Goal: Task Accomplishment & Management: Manage account settings

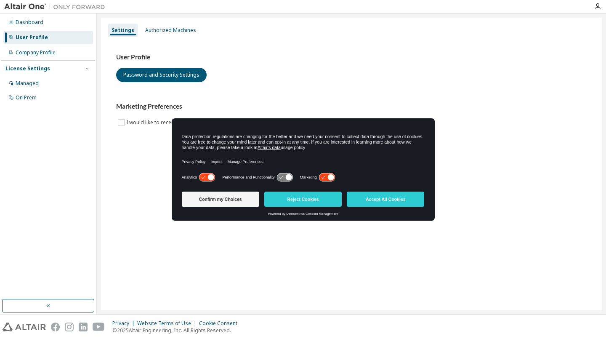
click at [301, 64] on div "User Profile Password and Security Settings" at bounding box center [351, 67] width 470 height 29
click at [364, 198] on button "Accept All Cookies" at bounding box center [385, 198] width 77 height 15
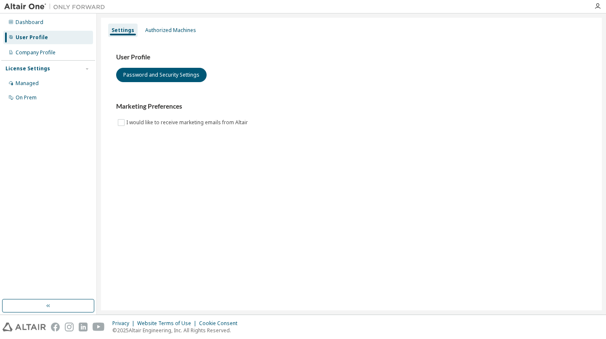
click at [56, 304] on button "button" at bounding box center [48, 305] width 92 height 13
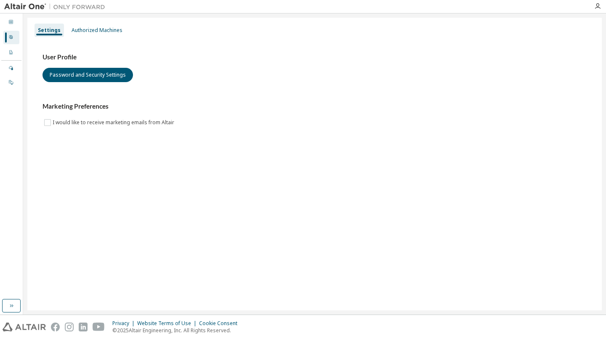
click at [11, 25] on div at bounding box center [10, 22] width 5 height 7
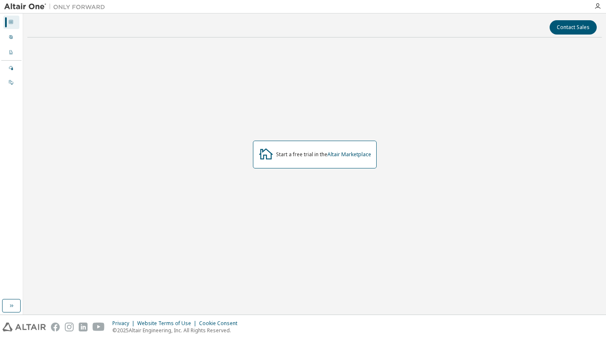
click at [12, 34] on div "User Profile" at bounding box center [11, 37] width 16 height 13
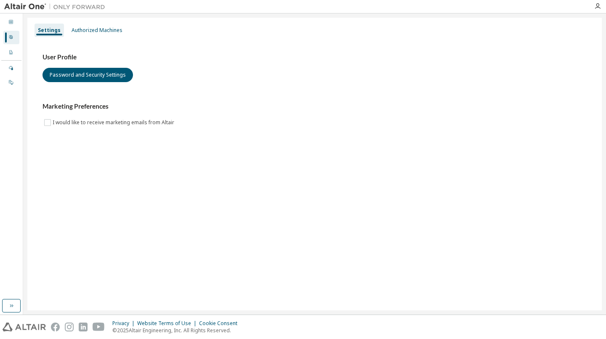
click at [9, 304] on icon "button" at bounding box center [11, 305] width 7 height 7
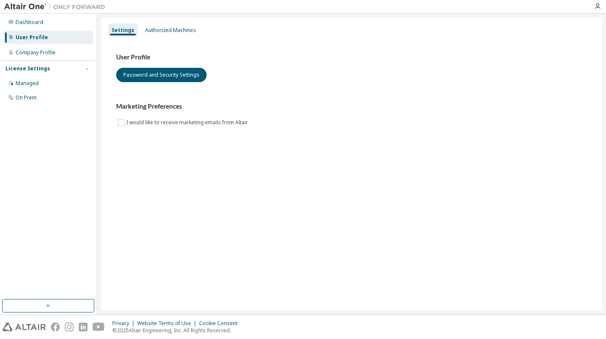
click at [49, 19] on div "Dashboard" at bounding box center [48, 22] width 90 height 13
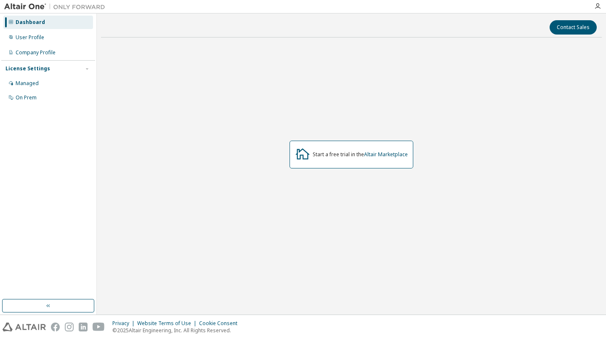
click at [53, 37] on div "User Profile" at bounding box center [48, 37] width 90 height 13
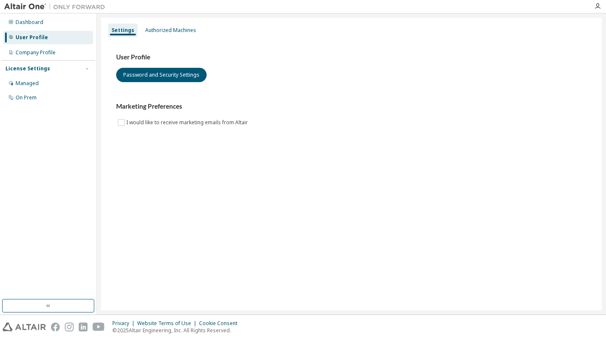
click at [53, 50] on div "Company Profile" at bounding box center [36, 52] width 40 height 7
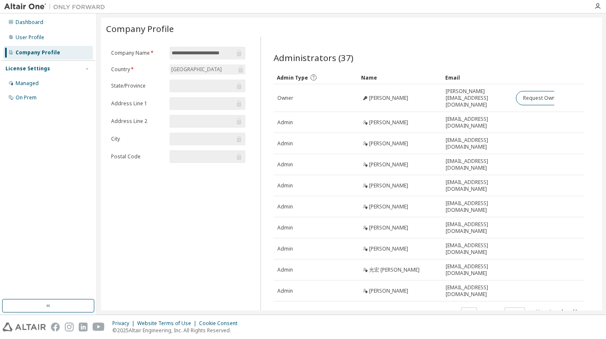
click at [59, 84] on div "Managed" at bounding box center [48, 83] width 90 height 13
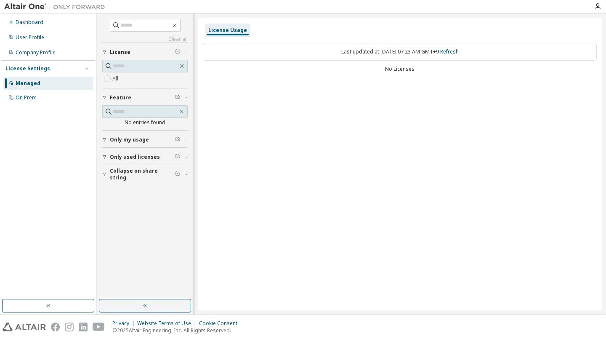
click at [55, 98] on div "On Prem" at bounding box center [48, 97] width 90 height 13
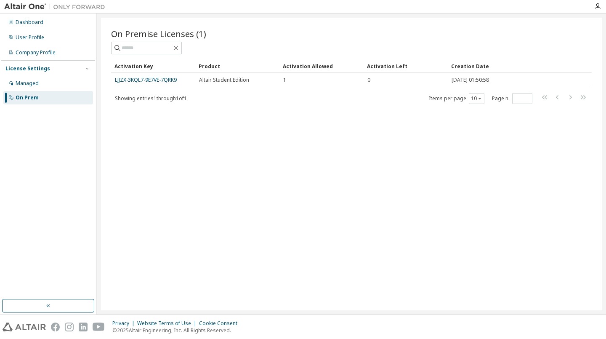
click at [249, 83] on td "Altair Student Edition" at bounding box center [237, 80] width 84 height 14
click at [188, 78] on div "LJJZX-3KQL7-9E7VE-7QRK9" at bounding box center [153, 80] width 77 height 7
click at [172, 79] on link "LJJZX-3KQL7-9E7VE-7QRK9" at bounding box center [146, 79] width 62 height 7
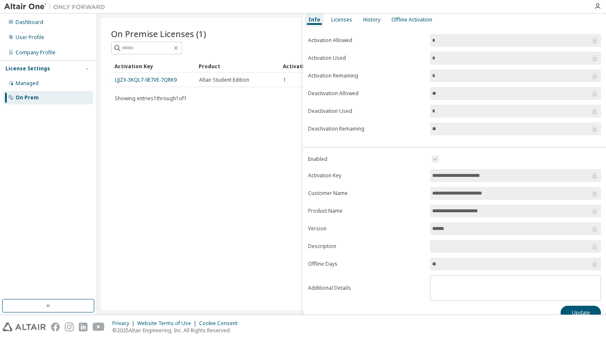
scroll to position [49, 0]
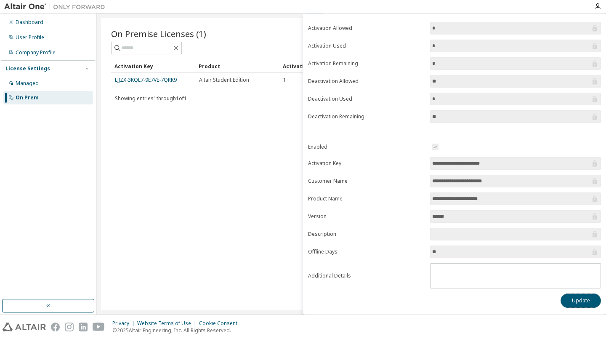
click at [580, 301] on button "Update" at bounding box center [580, 300] width 40 height 14
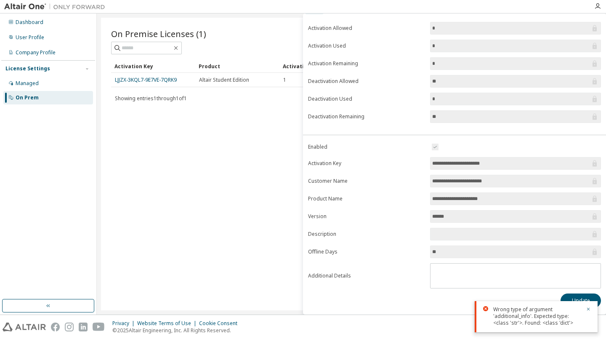
click at [587, 307] on icon "button" at bounding box center [588, 308] width 5 height 5
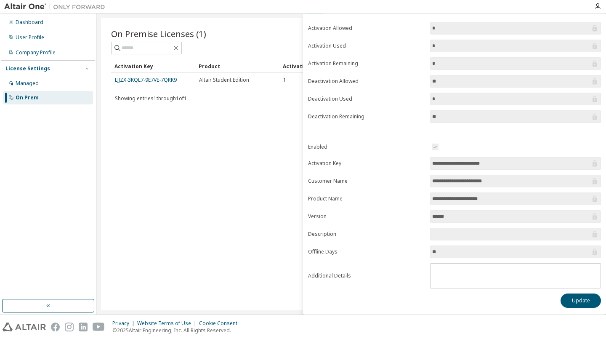
scroll to position [0, 0]
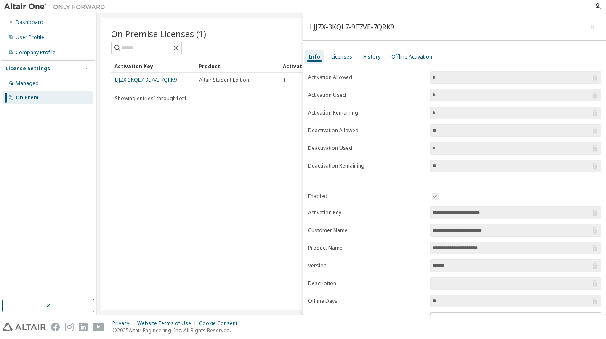
click at [341, 54] on div "Licenses" at bounding box center [341, 56] width 21 height 7
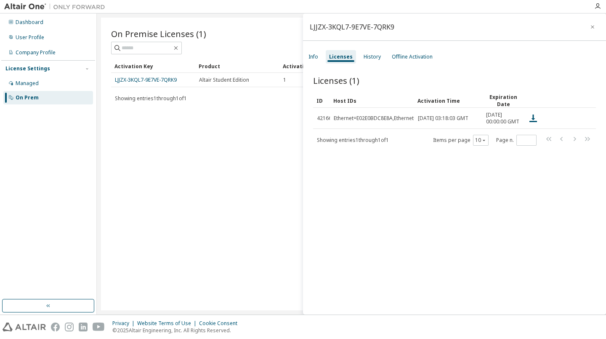
click at [375, 56] on div "History" at bounding box center [371, 56] width 17 height 7
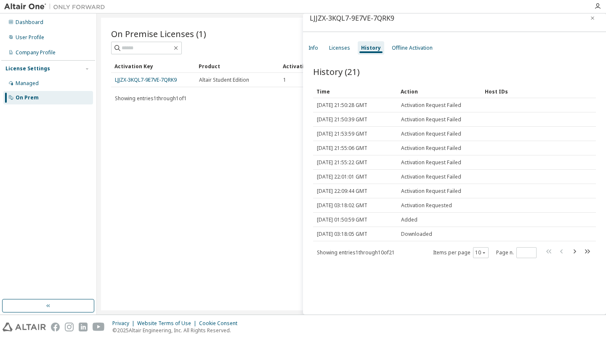
scroll to position [13, 0]
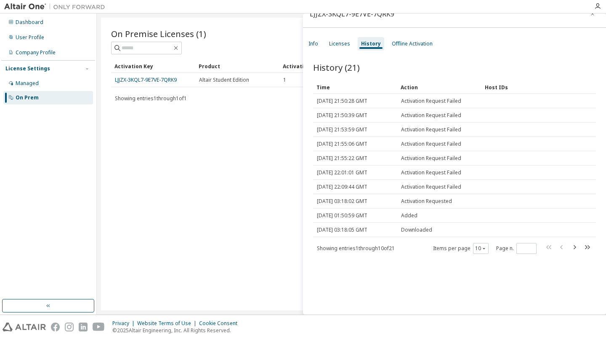
click at [421, 42] on div "Offline Activation" at bounding box center [412, 43] width 41 height 7
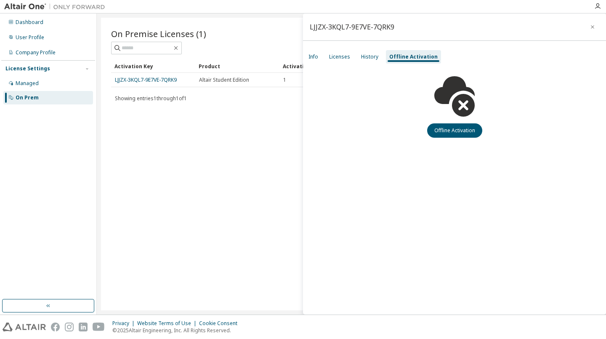
scroll to position [0, 0]
click at [370, 58] on div "History" at bounding box center [369, 56] width 17 height 7
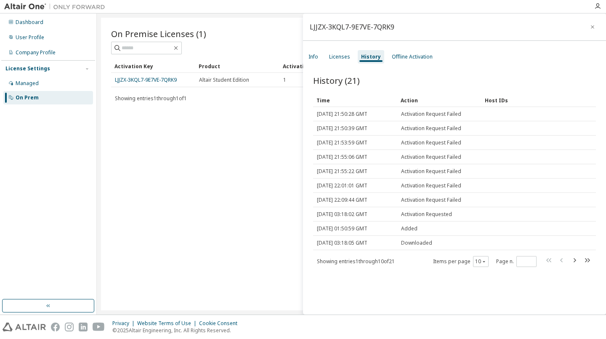
click at [431, 212] on span "Activation Requested" at bounding box center [426, 214] width 51 height 7
drag, startPoint x: 399, startPoint y: 215, endPoint x: 462, endPoint y: 216, distance: 62.3
click at [462, 216] on td "Activation Requested" at bounding box center [439, 214] width 84 height 14
drag, startPoint x: 462, startPoint y: 216, endPoint x: 420, endPoint y: 257, distance: 58.0
click at [420, 257] on div "Showing entries 1 through 10 of 21 Items per page 10 Page n. *" at bounding box center [454, 261] width 283 height 12
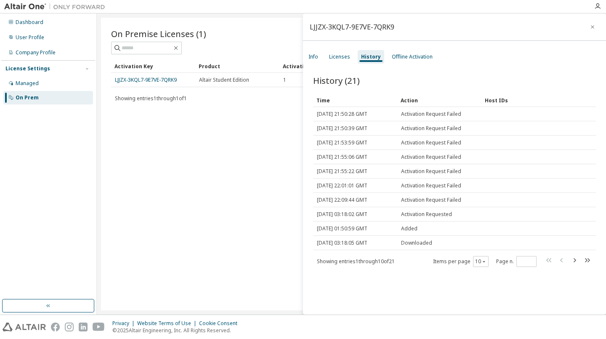
click at [336, 59] on div "Licenses" at bounding box center [339, 56] width 21 height 7
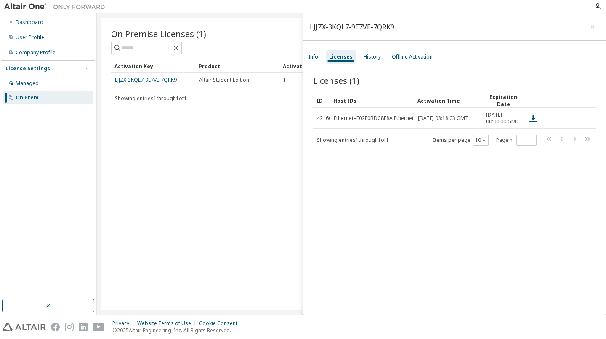
click at [536, 120] on icon at bounding box center [533, 118] width 10 height 10
click at [474, 198] on div "Licenses (1) Clear Load Save Save As Field Operator Value Select filter Select …" at bounding box center [454, 195] width 303 height 263
click at [320, 59] on div "Info" at bounding box center [313, 56] width 16 height 13
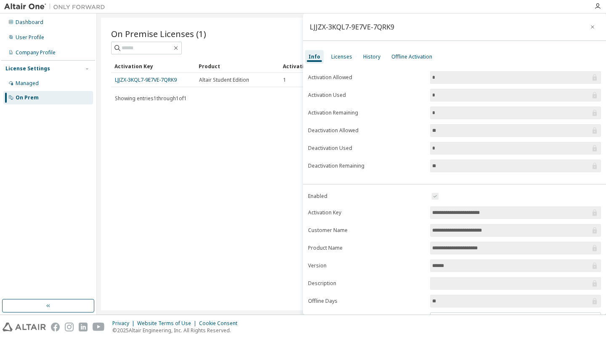
click at [482, 95] on input "*" at bounding box center [511, 95] width 158 height 8
click at [374, 75] on label "Activation Allowed" at bounding box center [366, 77] width 117 height 7
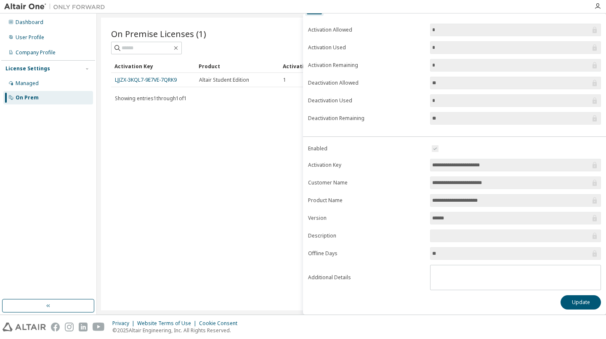
scroll to position [49, 0]
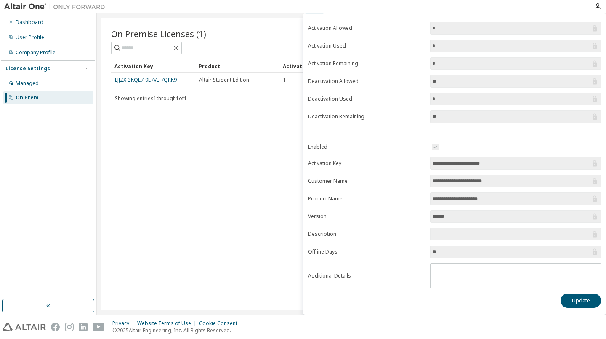
click at [493, 186] on span "**********" at bounding box center [515, 181] width 171 height 13
click at [490, 216] on input "******" at bounding box center [511, 216] width 158 height 8
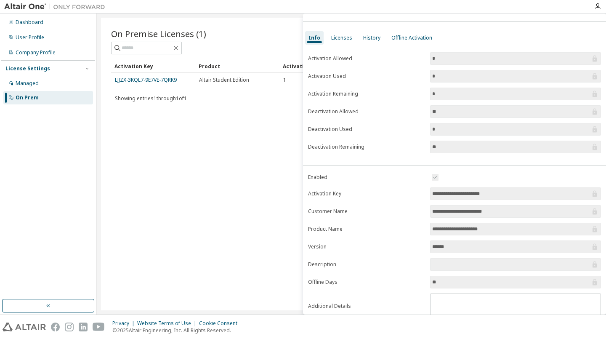
scroll to position [0, 0]
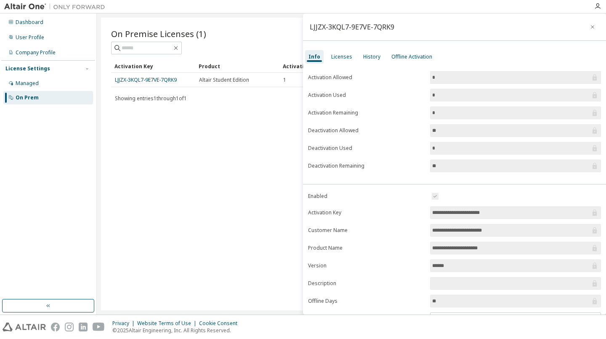
click at [232, 124] on div "On Premise Licenses (1) Clear Load Save Save As Field Operator Value Select fil…" at bounding box center [351, 164] width 501 height 292
click at [589, 25] on icon "button" at bounding box center [592, 27] width 6 height 7
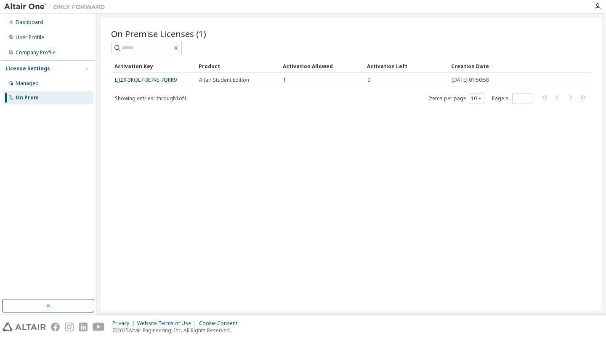
click at [367, 81] on span "0" at bounding box center [368, 80] width 3 height 7
drag, startPoint x: 367, startPoint y: 81, endPoint x: 265, endPoint y: 79, distance: 102.3
click at [265, 79] on div "Altair Student Edition" at bounding box center [237, 80] width 77 height 7
click at [236, 80] on span "Altair Student Edition" at bounding box center [224, 80] width 50 height 7
click at [72, 79] on div "Managed" at bounding box center [48, 83] width 90 height 13
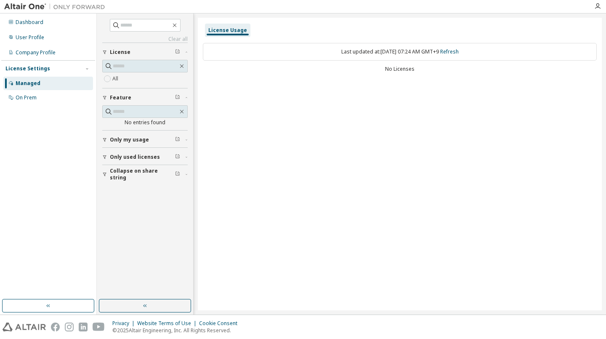
click at [141, 141] on span "Only my usage" at bounding box center [129, 139] width 39 height 7
click at [135, 159] on span "Only used licenses" at bounding box center [135, 157] width 50 height 7
click at [138, 158] on span "Only used licenses" at bounding box center [135, 157] width 50 height 7
click at [125, 168] on button "Collapse on share string" at bounding box center [144, 174] width 85 height 19
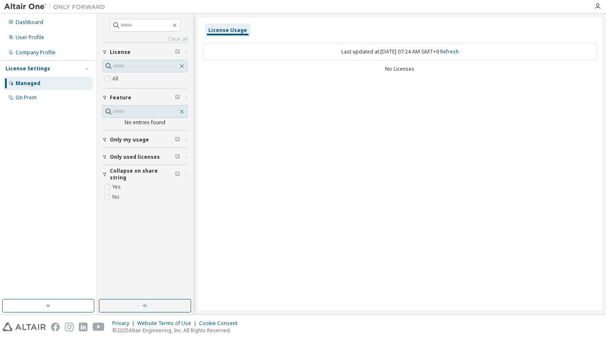
click at [132, 174] on span "Collapse on share string" at bounding box center [142, 173] width 65 height 13
click at [457, 50] on link "Refresh" at bounding box center [449, 51] width 19 height 7
click at [42, 96] on div "On Prem" at bounding box center [48, 97] width 90 height 13
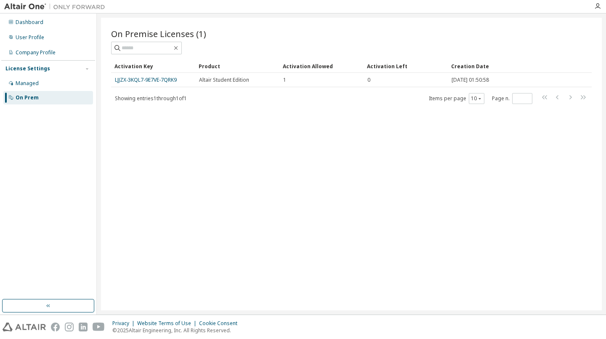
click at [47, 69] on div "License Settings" at bounding box center [47, 69] width 85 height 8
click at [37, 83] on div "Managed" at bounding box center [27, 83] width 23 height 7
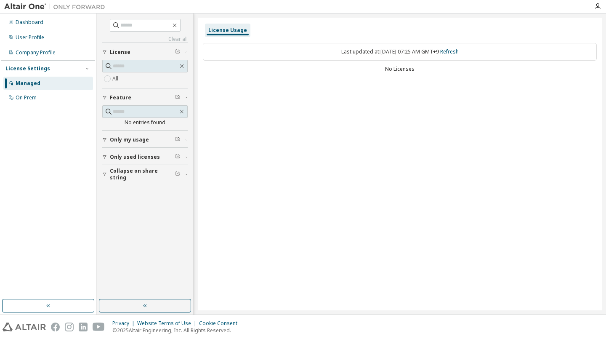
click at [53, 101] on div "On Prem" at bounding box center [48, 97] width 90 height 13
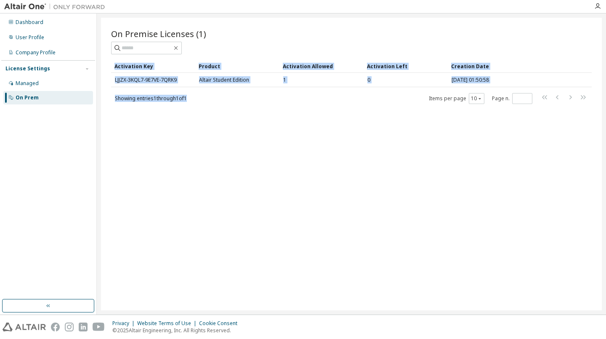
drag, startPoint x: 109, startPoint y: 82, endPoint x: 199, endPoint y: 88, distance: 90.2
click at [199, 88] on div "On Premise Licenses (1) Clear Load Save Save As Field Operator Value Select fil…" at bounding box center [351, 164] width 501 height 292
drag, startPoint x: 199, startPoint y: 88, endPoint x: 207, endPoint y: 104, distance: 17.7
click at [207, 104] on div "On Premise Licenses (1) Clear Load Save Save As Field Operator Value Select fil…" at bounding box center [351, 164] width 501 height 292
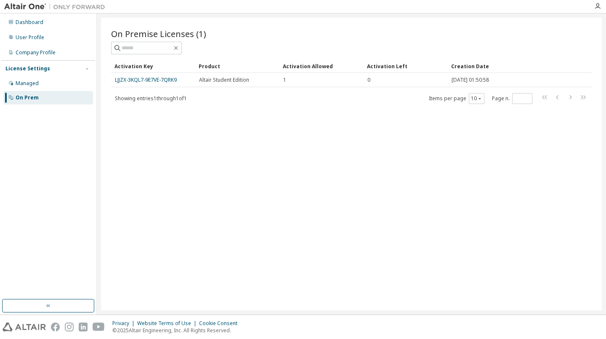
click at [375, 108] on div "On Premise Licenses (1) Clear Load Save Save As Field Operator Value Select fil…" at bounding box center [351, 164] width 501 height 292
click at [242, 80] on span "Altair Student Edition" at bounding box center [224, 80] width 50 height 7
click at [34, 39] on div "User Profile" at bounding box center [30, 37] width 29 height 7
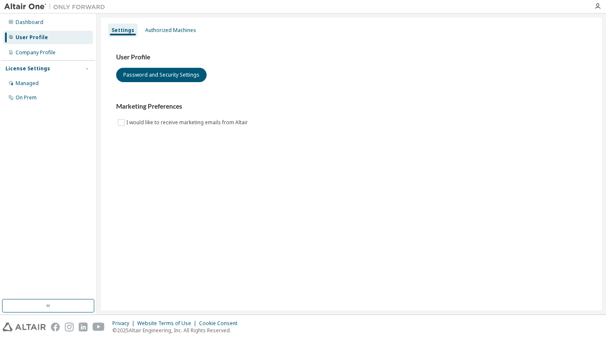
click at [169, 29] on div "Authorized Machines" at bounding box center [170, 30] width 51 height 7
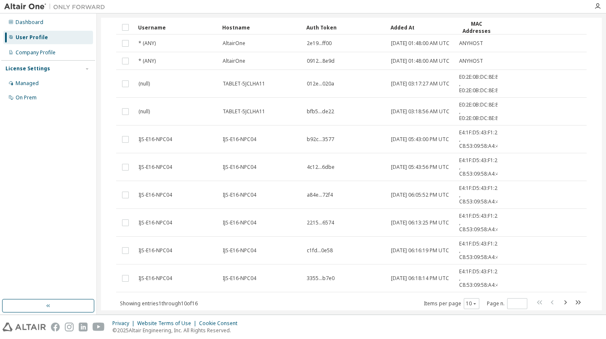
scroll to position [55, 0]
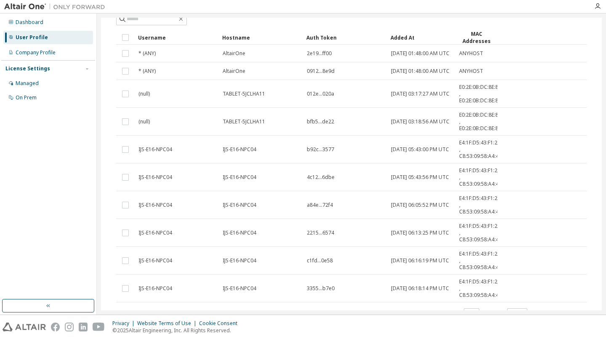
click at [295, 106] on td "TABLET-5JCLHA11" at bounding box center [261, 94] width 84 height 28
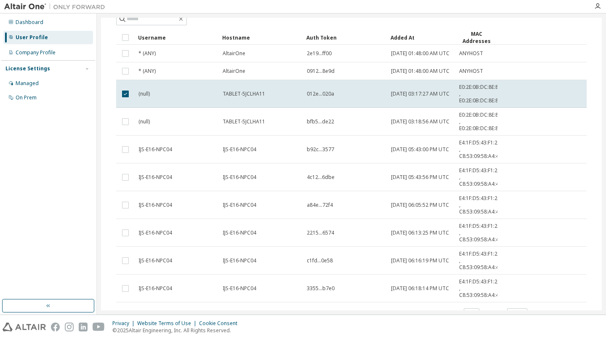
click at [281, 125] on div "TABLET-5JCLHA11" at bounding box center [261, 121] width 77 height 7
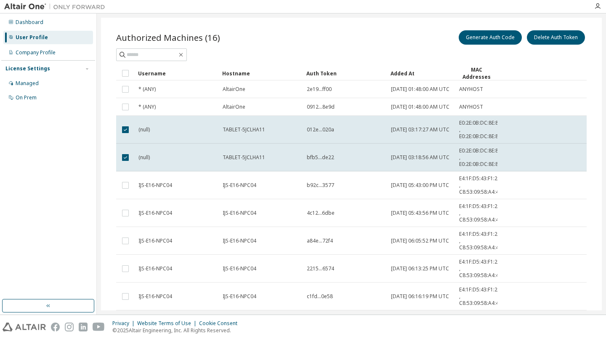
scroll to position [0, 0]
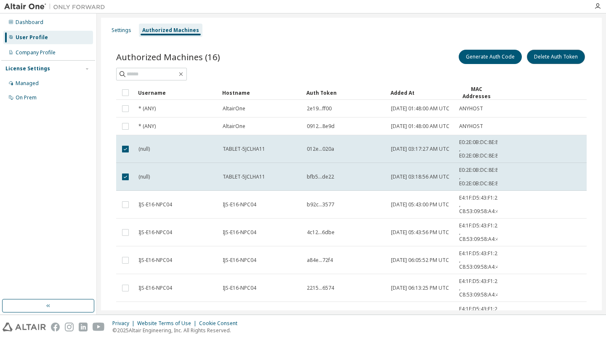
click at [546, 60] on button "Delete Auth Token" at bounding box center [556, 57] width 58 height 14
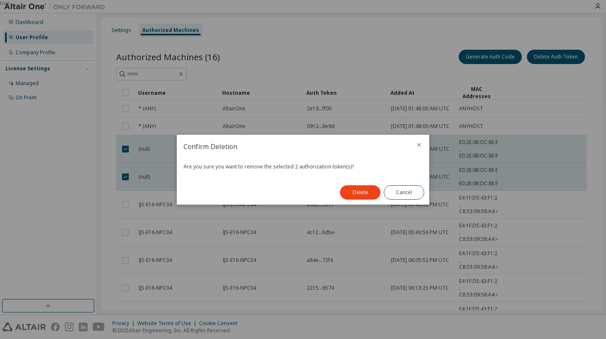
click at [366, 192] on button "Delete" at bounding box center [360, 192] width 40 height 14
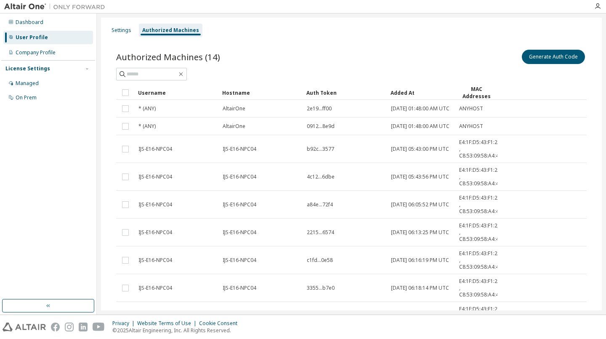
click at [125, 34] on div "Settings" at bounding box center [121, 30] width 27 height 13
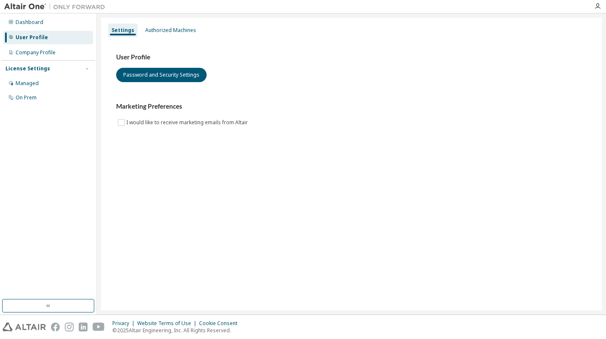
click at [164, 34] on div "Authorized Machines" at bounding box center [171, 30] width 58 height 13
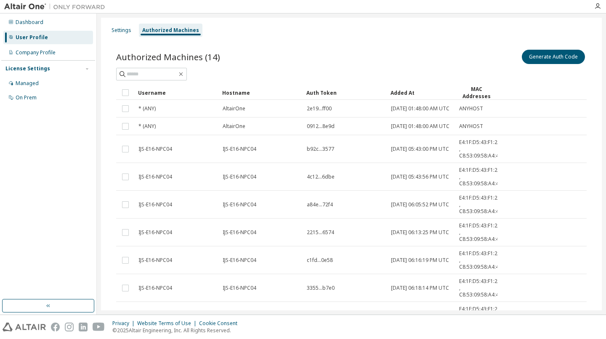
click at [22, 99] on div "On Prem" at bounding box center [26, 97] width 21 height 7
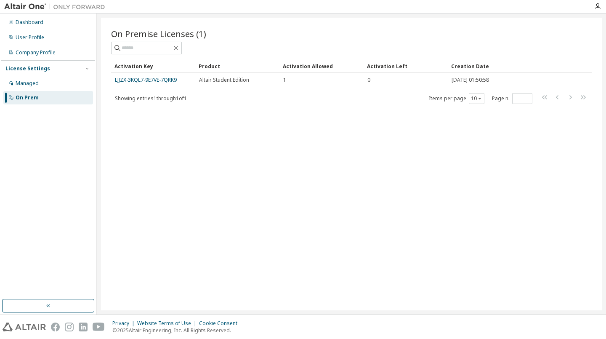
click at [283, 77] on td "1" at bounding box center [321, 80] width 84 height 14
click at [376, 143] on div "On Premise Licenses (1) Clear Load Save Save As Field Operator Value Select fil…" at bounding box center [351, 164] width 501 height 292
